Goal: Task Accomplishment & Management: Complete application form

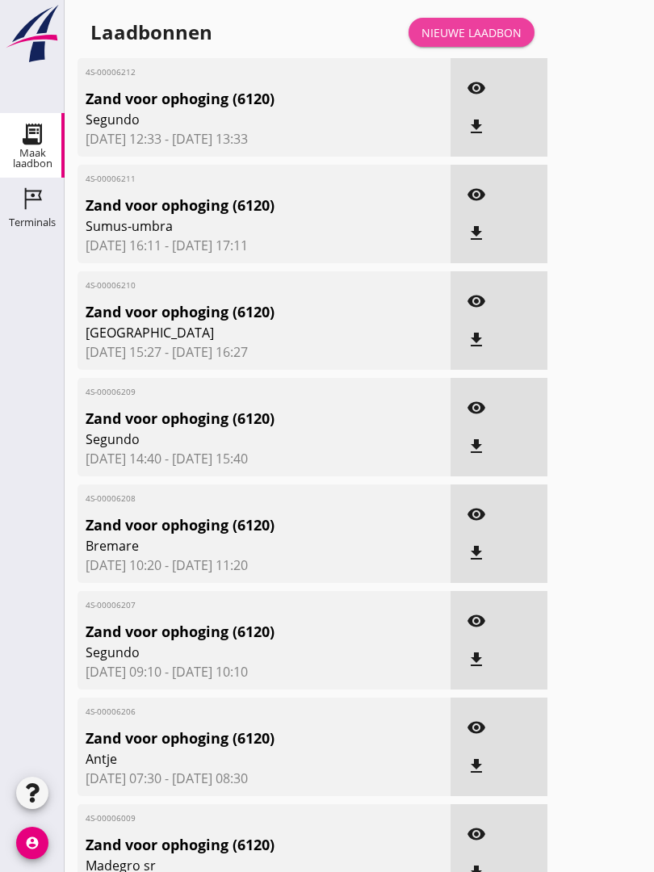
click at [471, 41] on div "Nieuwe laadbon" at bounding box center [471, 32] width 100 height 17
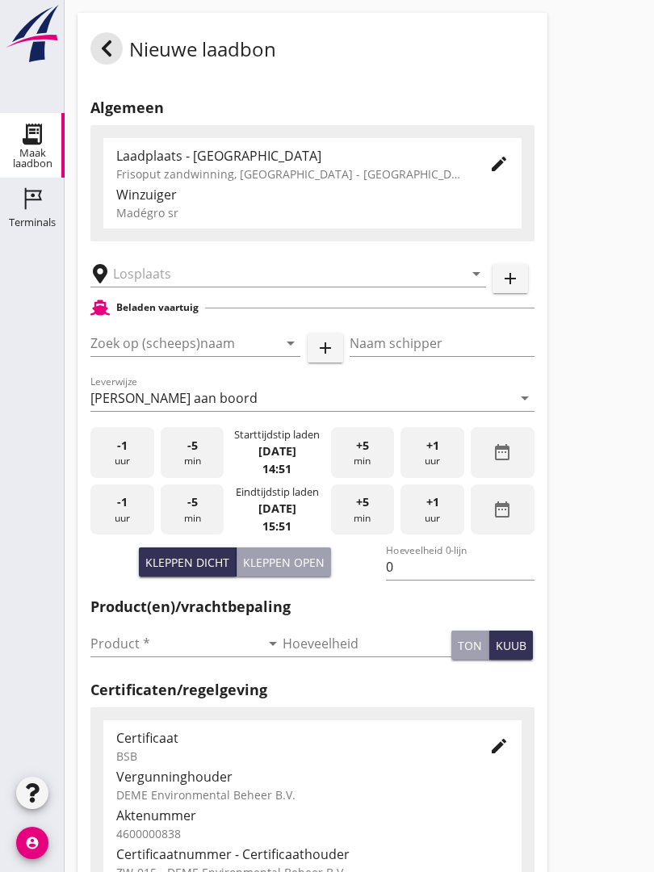
click at [170, 287] on input "text" at bounding box center [277, 274] width 328 height 26
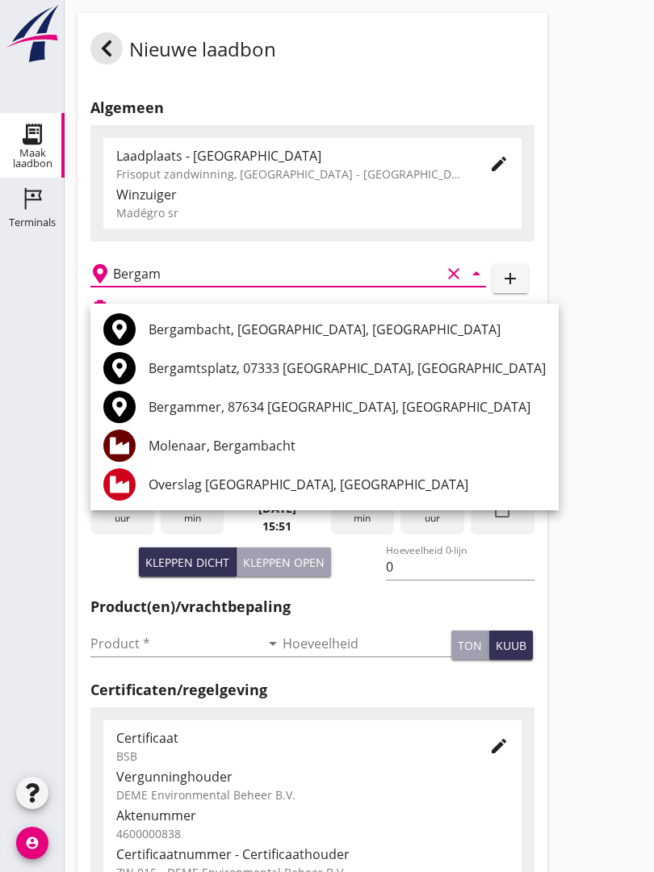
click at [272, 445] on div "Molenaar, Bergambacht" at bounding box center [347, 445] width 397 height 19
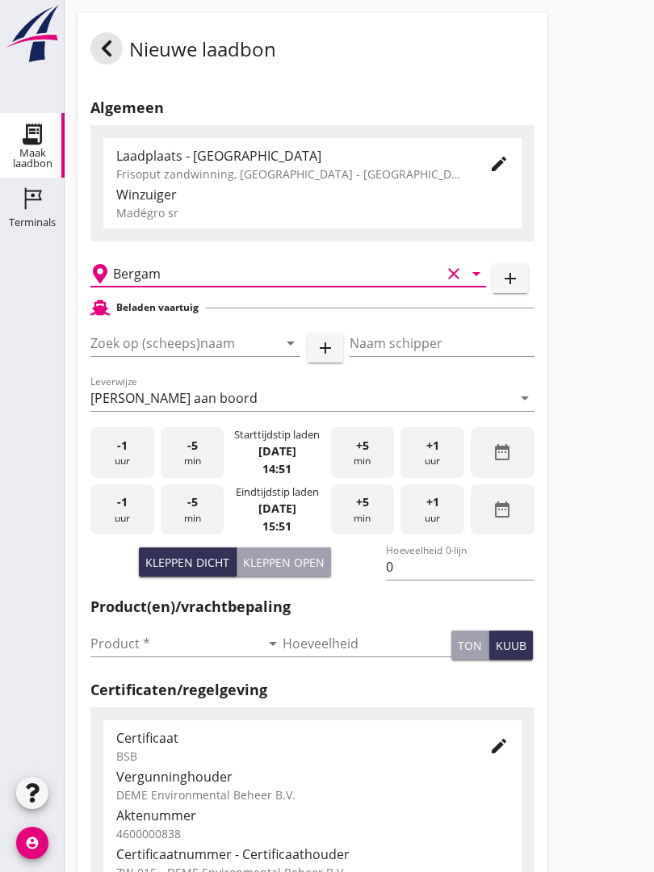
type input "Molenaar, Bergambacht"
click at [208, 354] on input "Zoek op (scheeps)naam" at bounding box center [172, 343] width 165 height 26
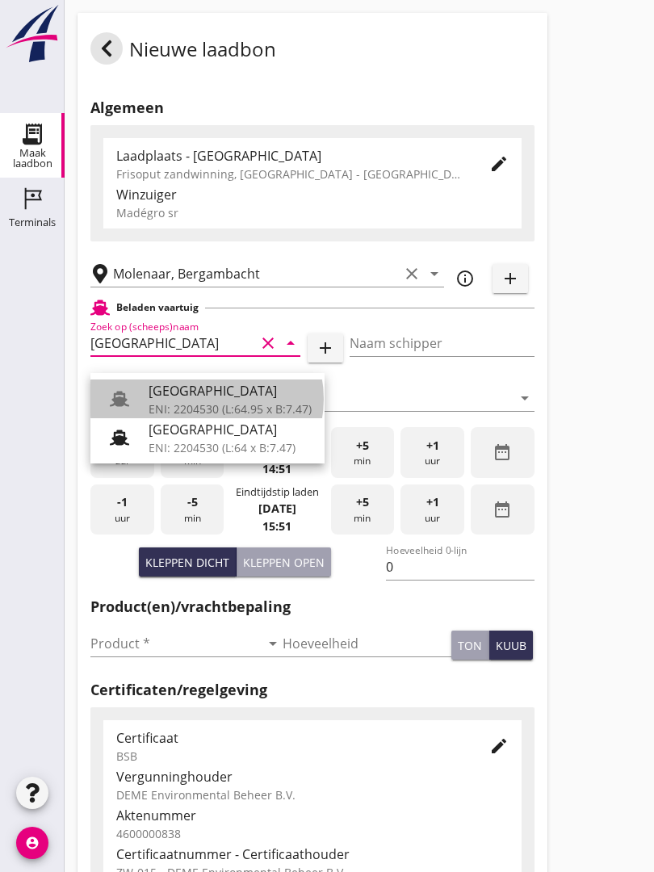
click at [218, 396] on div "[GEOGRAPHIC_DATA]" at bounding box center [230, 390] width 163 height 19
type input "[GEOGRAPHIC_DATA]"
type input "Ko Hoeve"
type input "467"
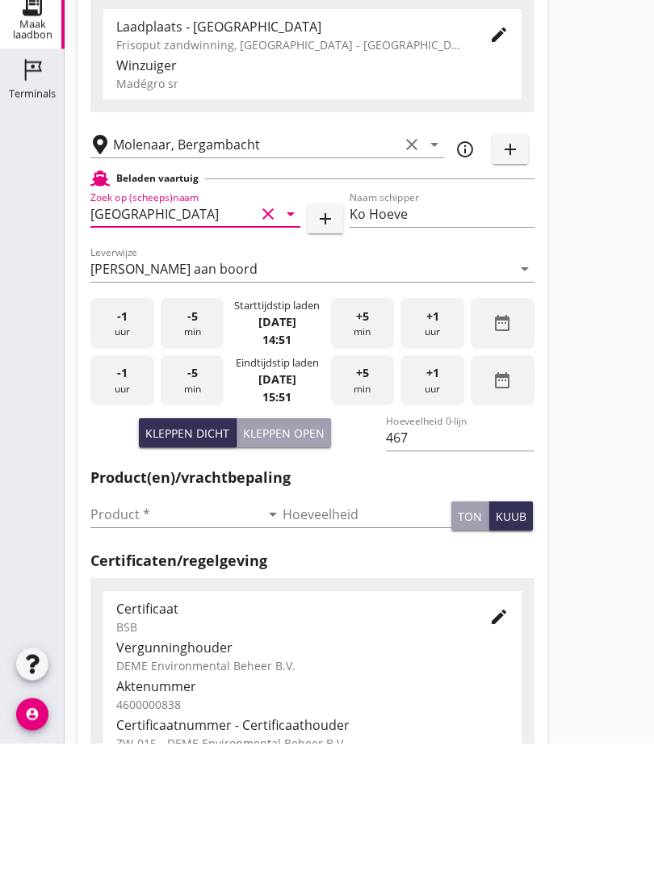
click at [116, 630] on input "Product *" at bounding box center [175, 643] width 170 height 26
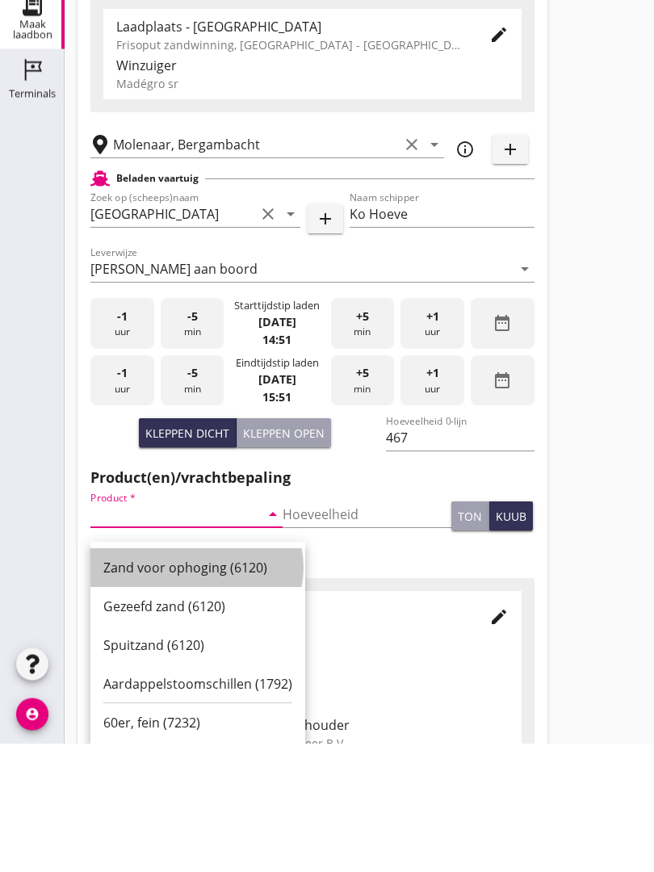
click at [174, 687] on div "Zand voor ophoging (6120)" at bounding box center [197, 696] width 189 height 19
type input "Zand voor ophoging (6120)"
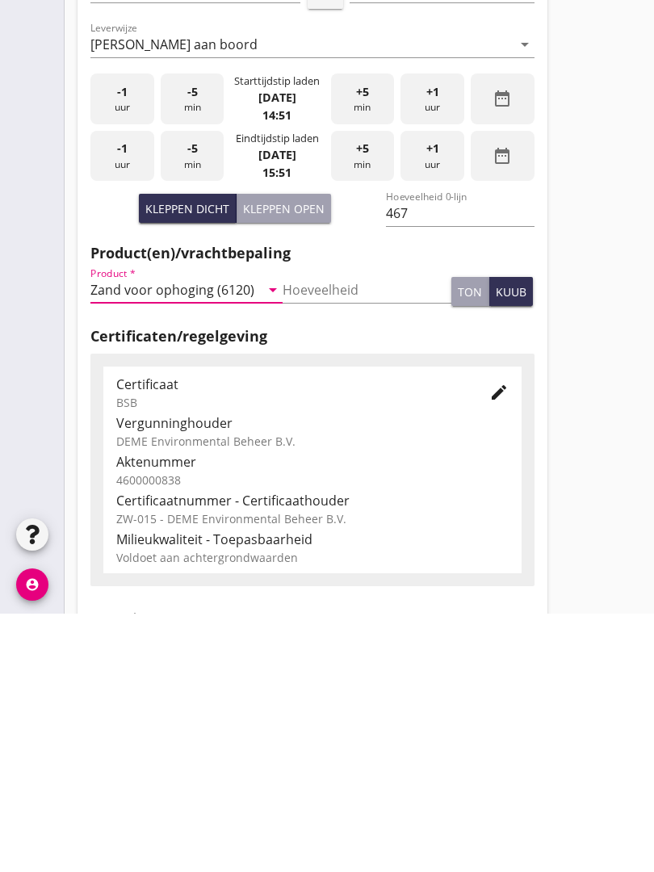
scroll to position [283, 0]
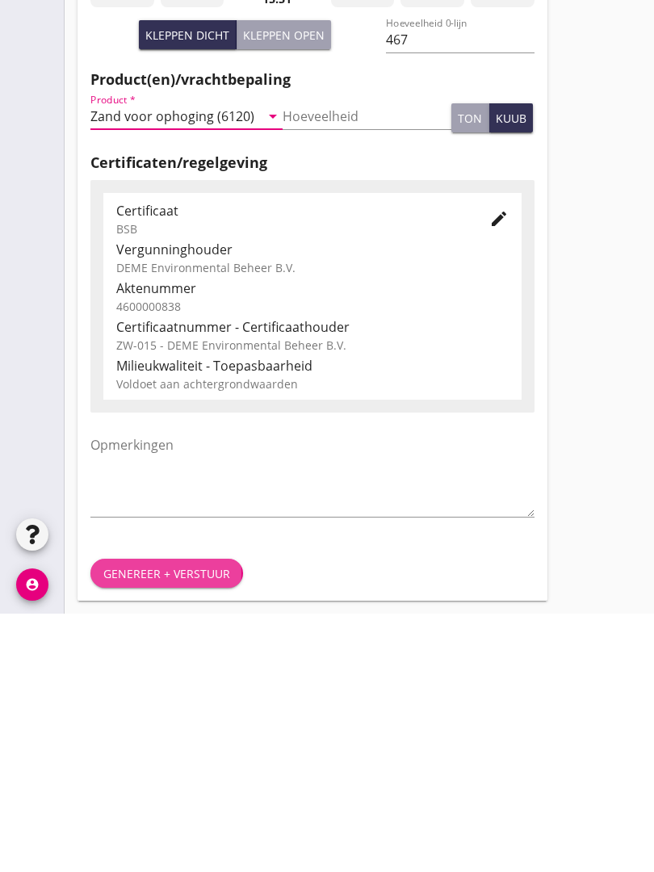
click at [192, 817] on button "Genereer + verstuur" at bounding box center [166, 831] width 153 height 29
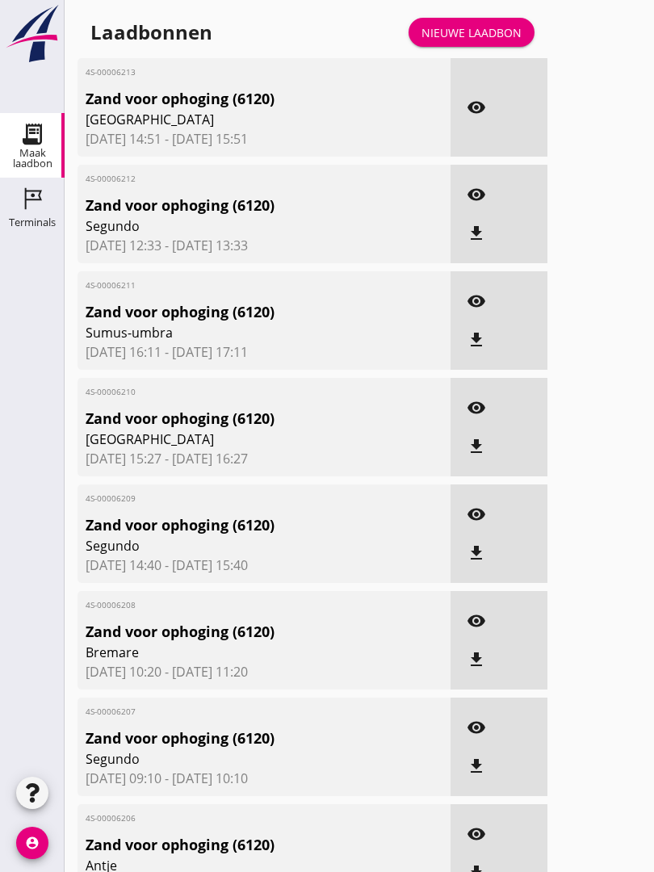
click at [472, 117] on icon "visibility" at bounding box center [476, 107] width 19 height 19
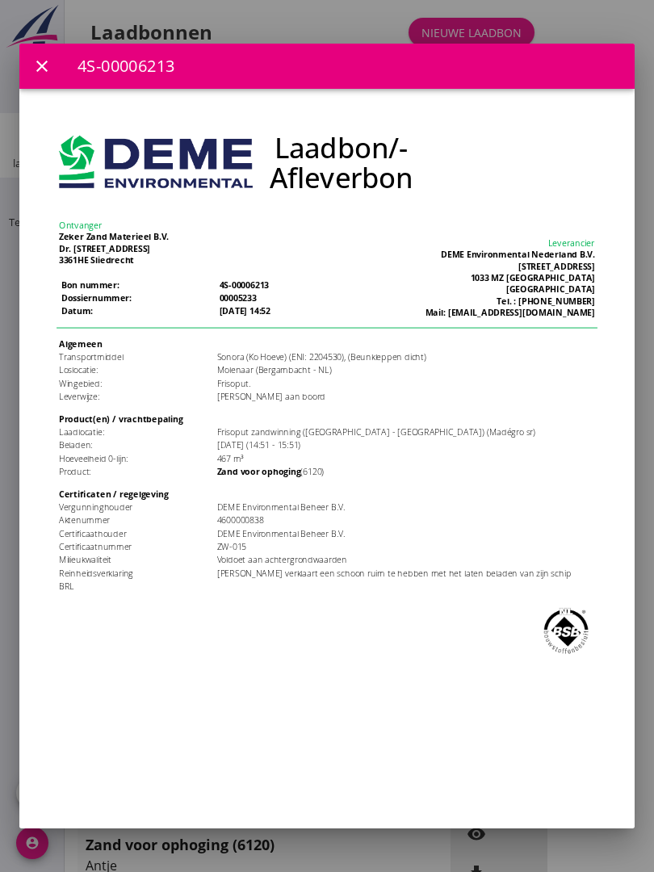
click at [48, 57] on icon "close" at bounding box center [41, 66] width 19 height 19
